Goal: Find specific page/section: Locate a particular part of the current website

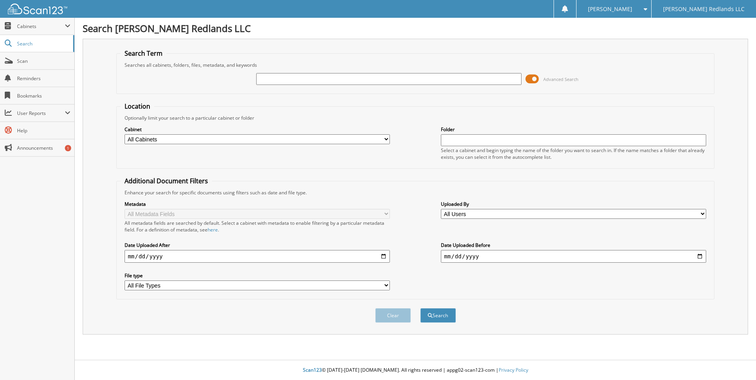
click at [273, 77] on input "text" at bounding box center [388, 79] width 265 height 12
type input "A20593"
click at [446, 312] on button "Search" at bounding box center [438, 315] width 36 height 15
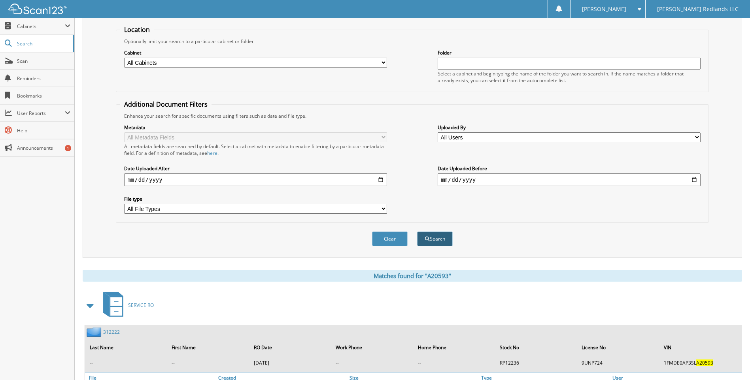
scroll to position [137, 0]
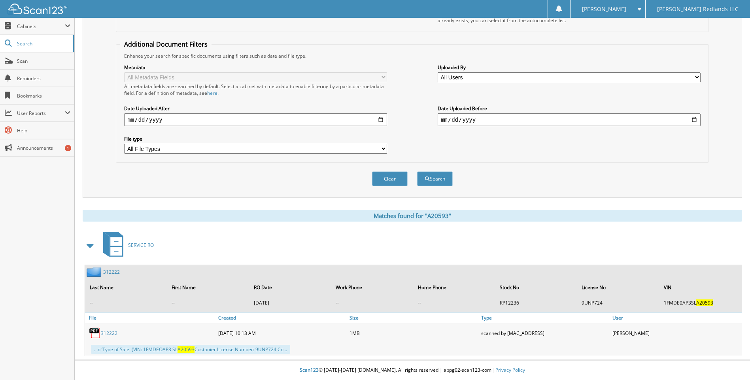
click at [109, 331] on link "312222" at bounding box center [109, 333] width 17 height 7
click at [110, 332] on link "312222" at bounding box center [109, 333] width 17 height 7
